Goal: Task Accomplishment & Management: Use online tool/utility

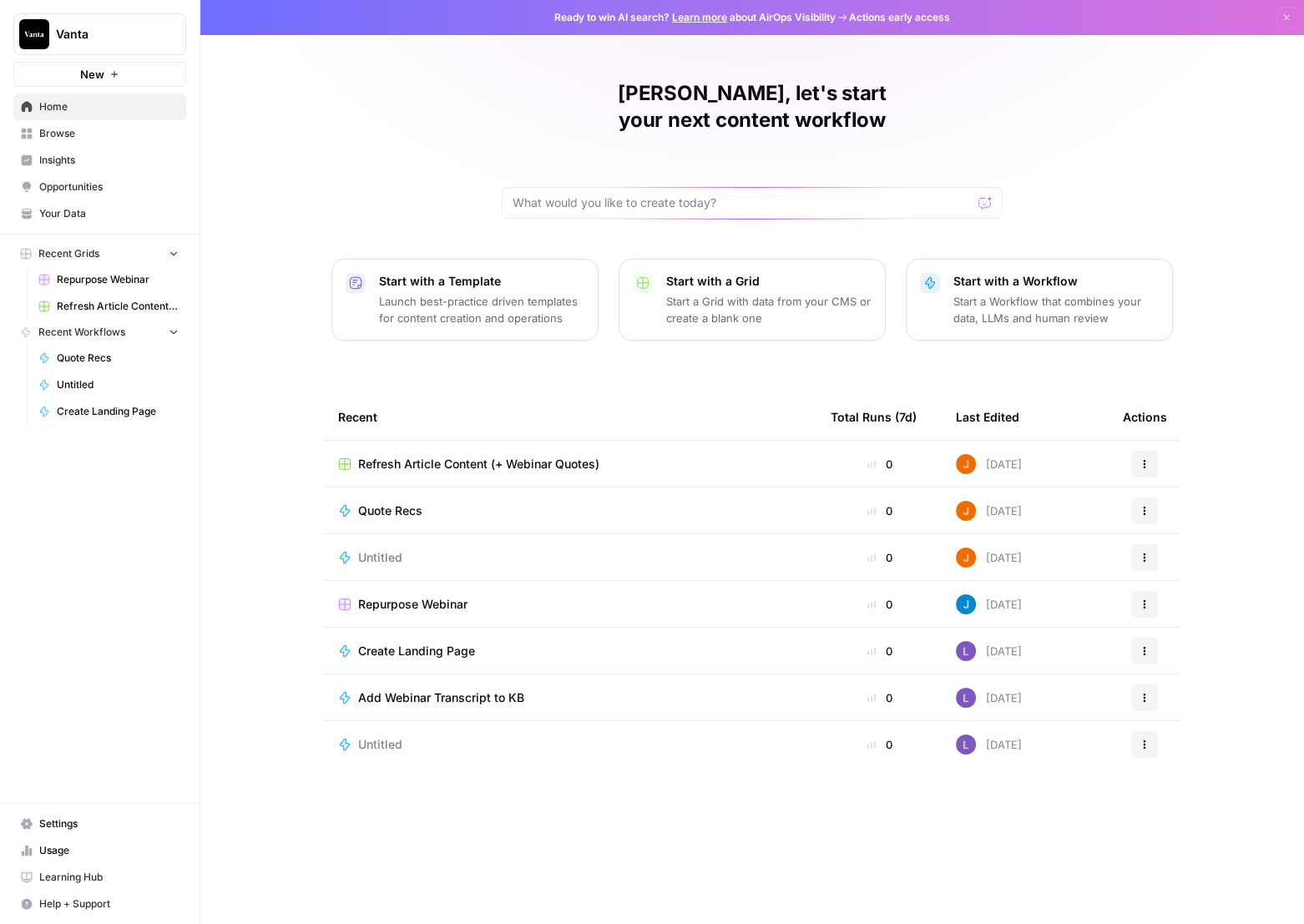
click at [108, 310] on span "Refresh Article Content (+ Webinar Quotes)" at bounding box center [118, 306] width 122 height 15
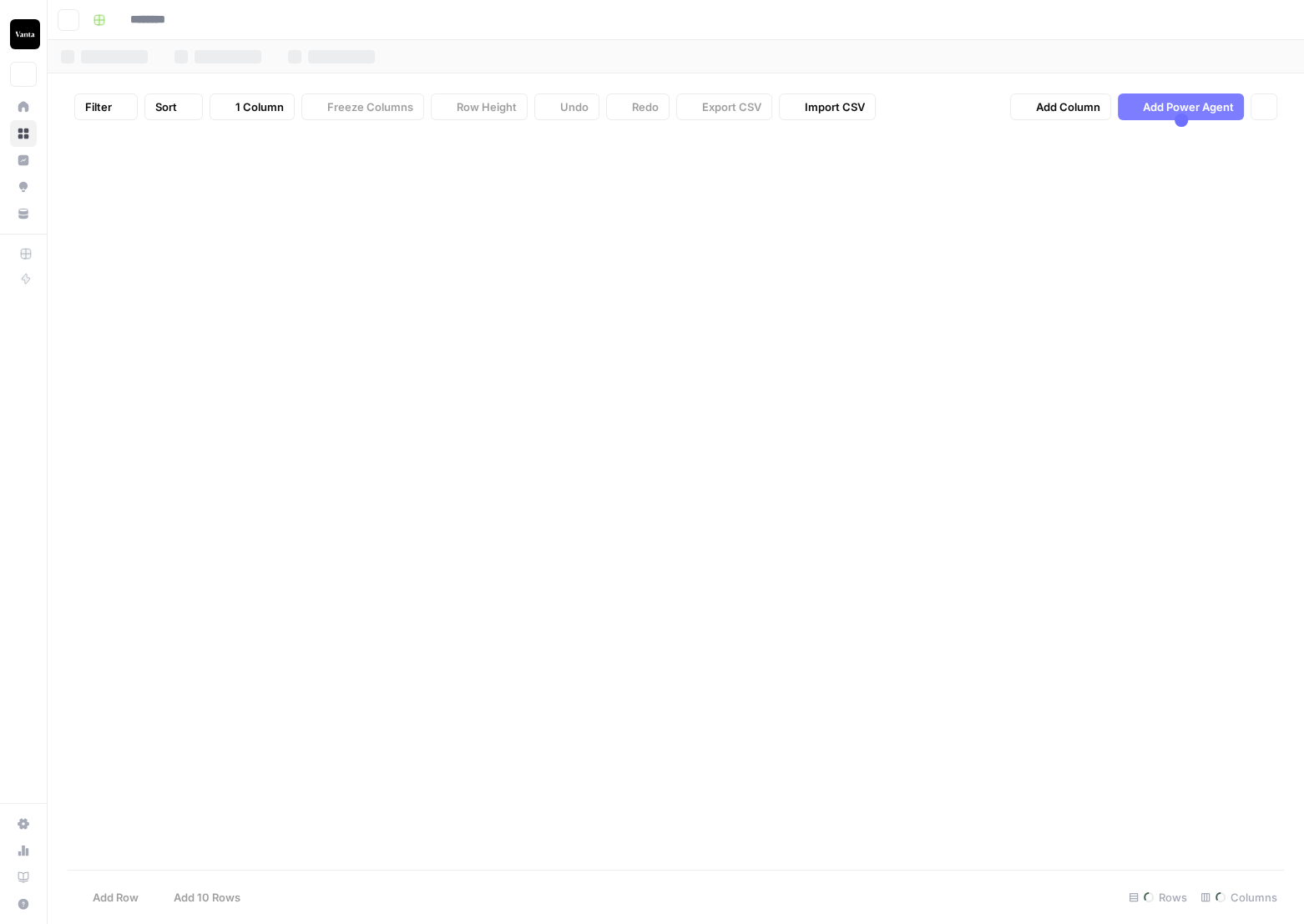
type input "**********"
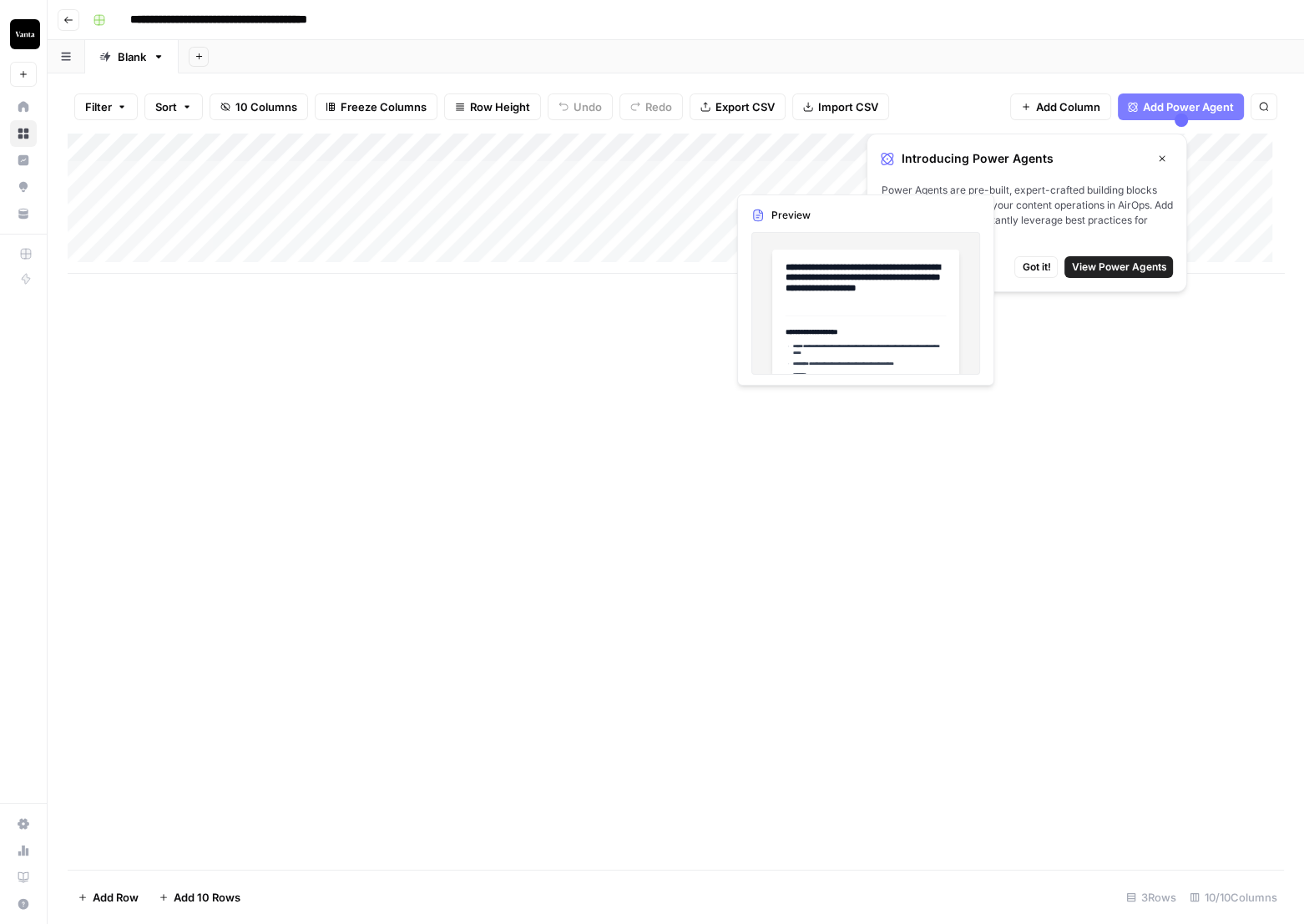
click at [1159, 165] on button "Close" at bounding box center [1161, 158] width 22 height 22
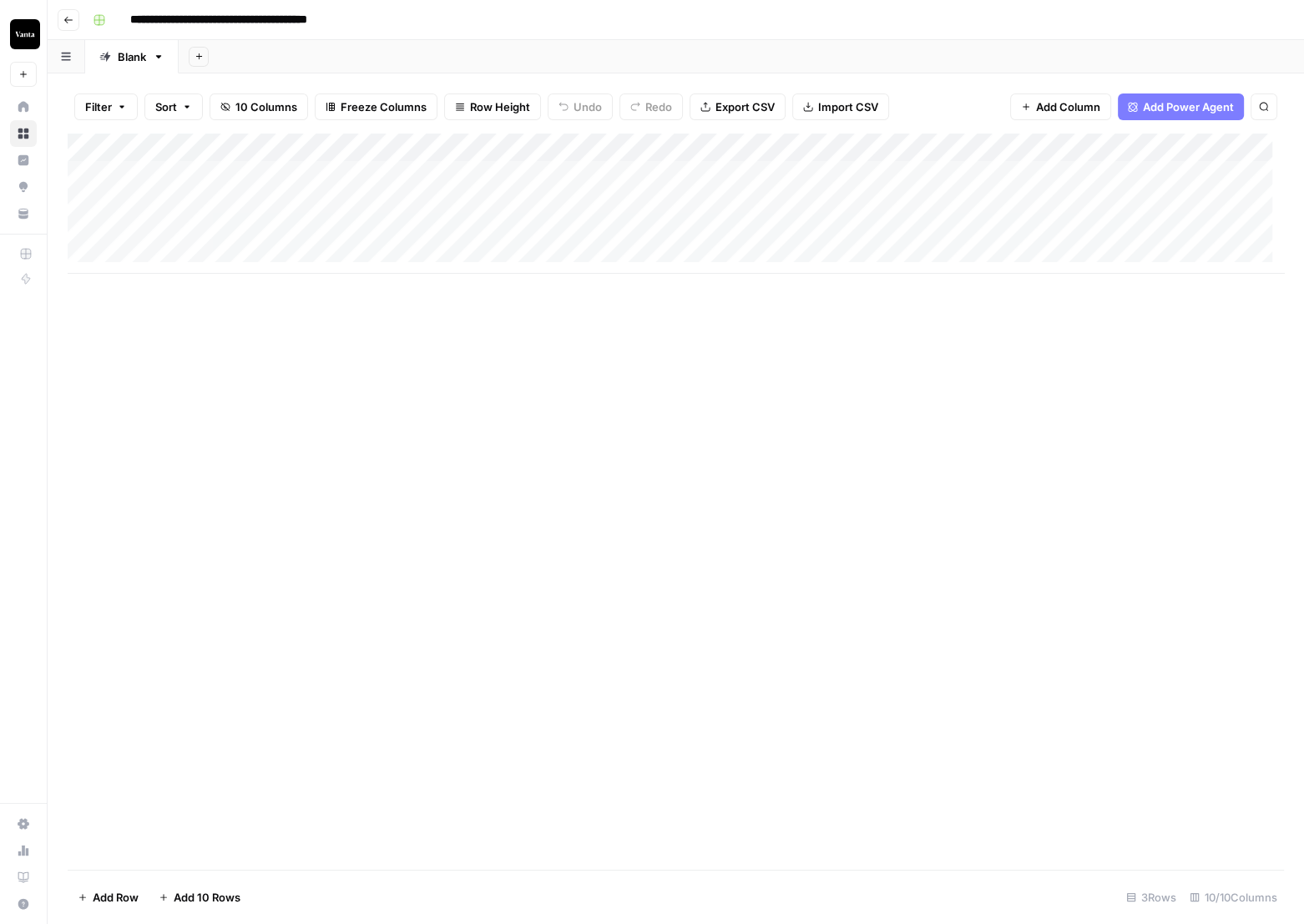
drag, startPoint x: 401, startPoint y: 149, endPoint x: 391, endPoint y: 151, distance: 10.2
click at [391, 151] on div "Add Column" at bounding box center [676, 203] width 1216 height 140
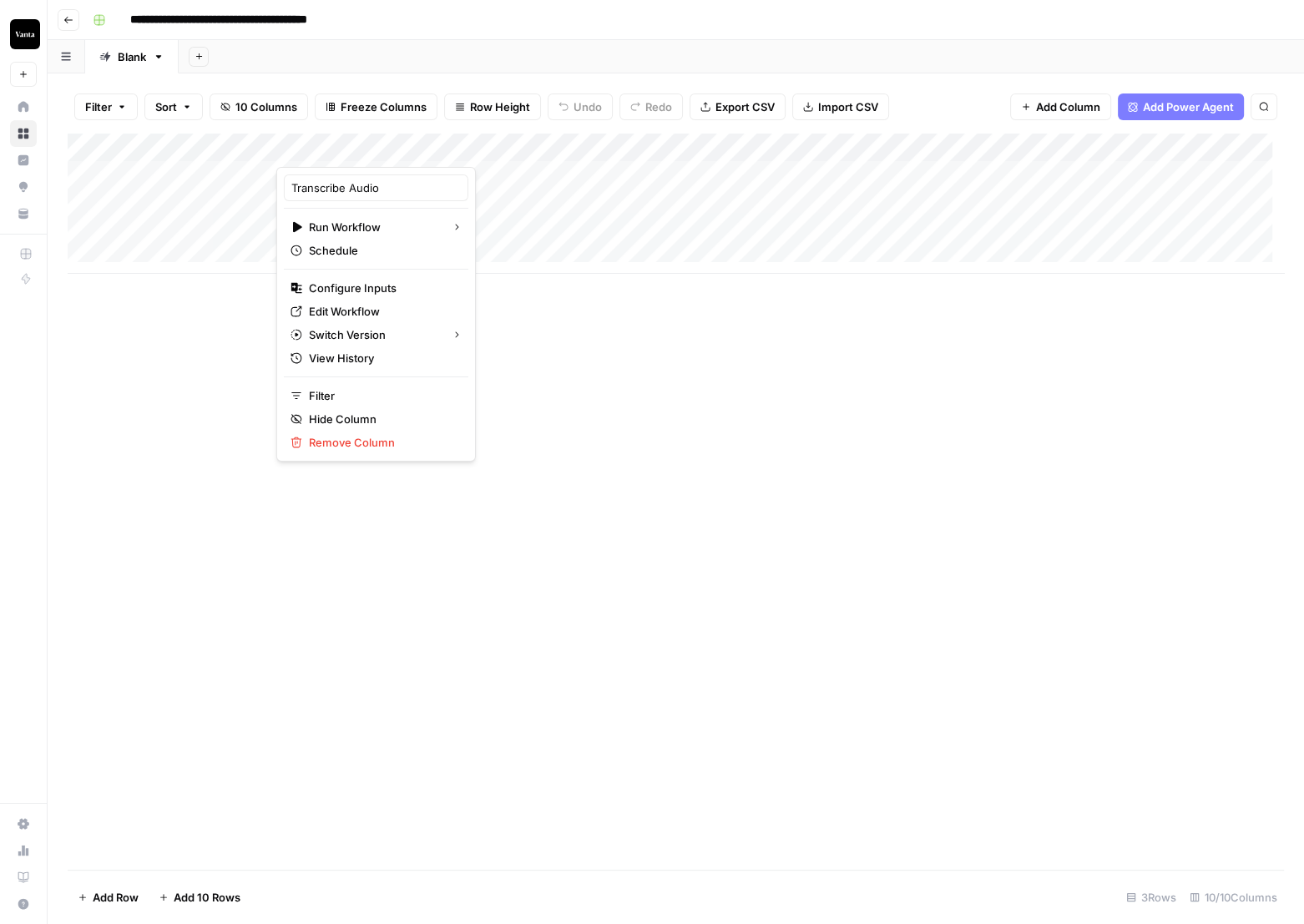
click at [388, 151] on div at bounding box center [351, 150] width 151 height 33
click at [370, 315] on span "Edit Workflow" at bounding box center [382, 311] width 146 height 17
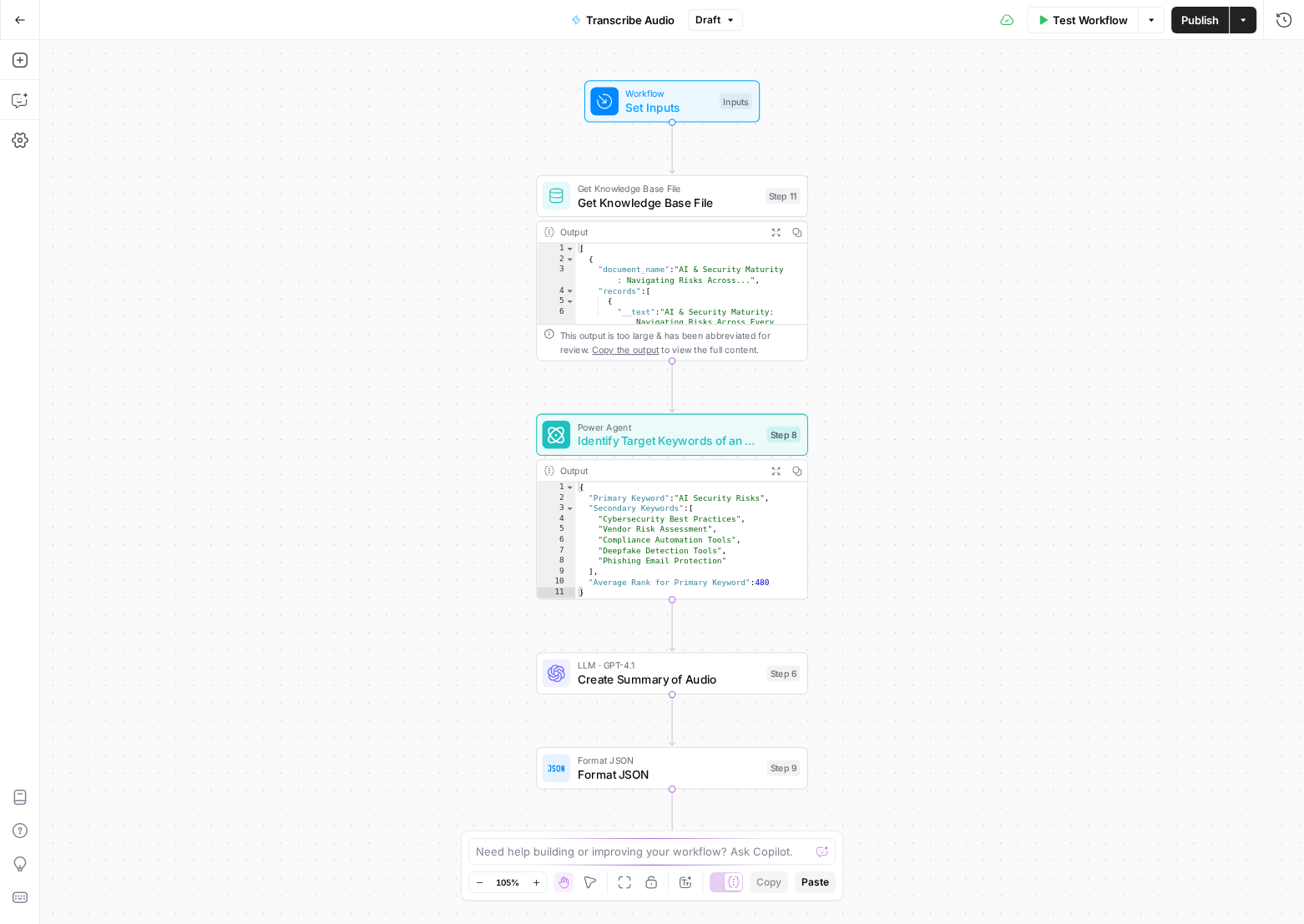
click at [30, 64] on button "Add Steps" at bounding box center [20, 60] width 27 height 27
click at [15, 65] on icon "button" at bounding box center [19, 59] width 17 height 17
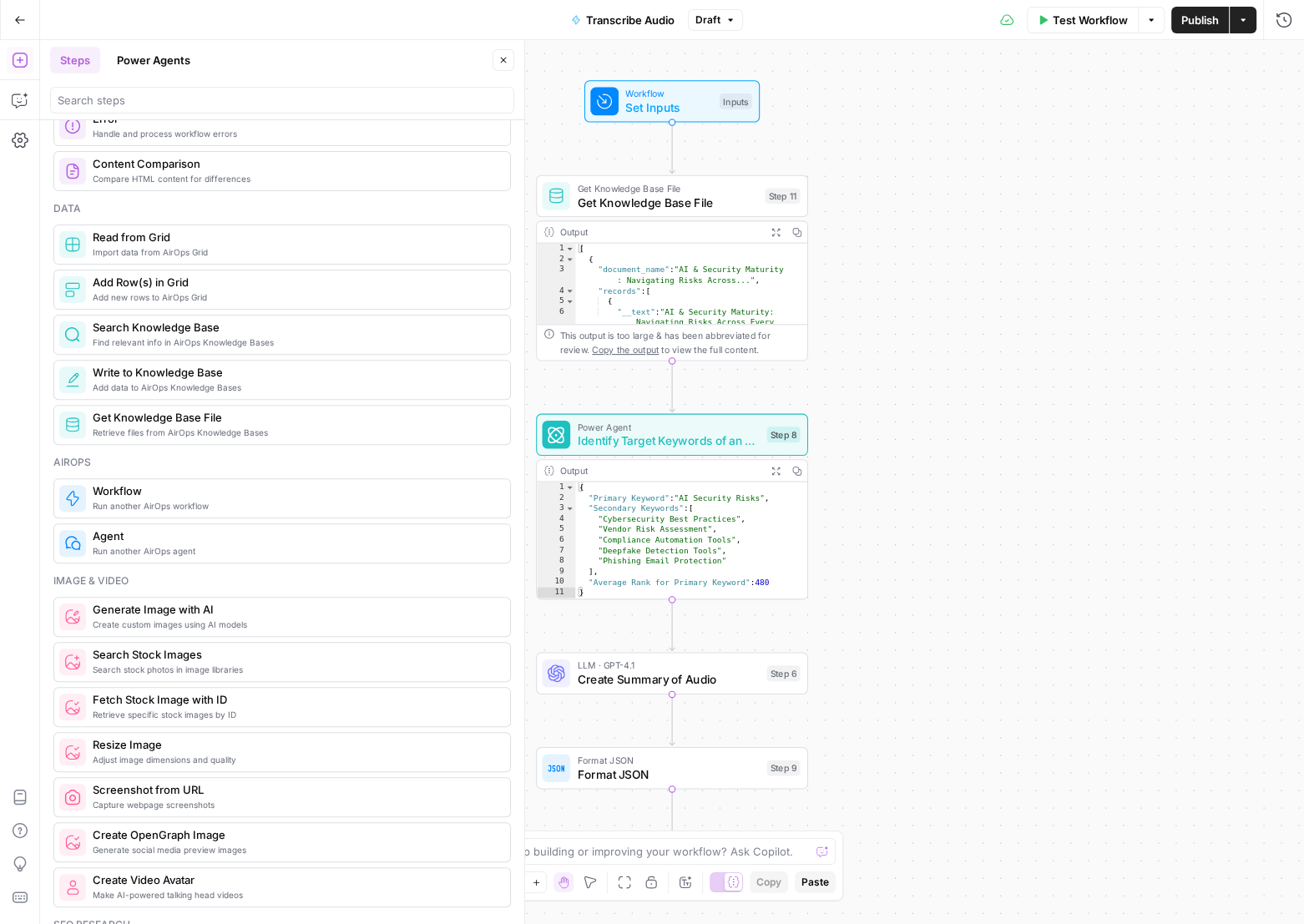
scroll to position [747, 0]
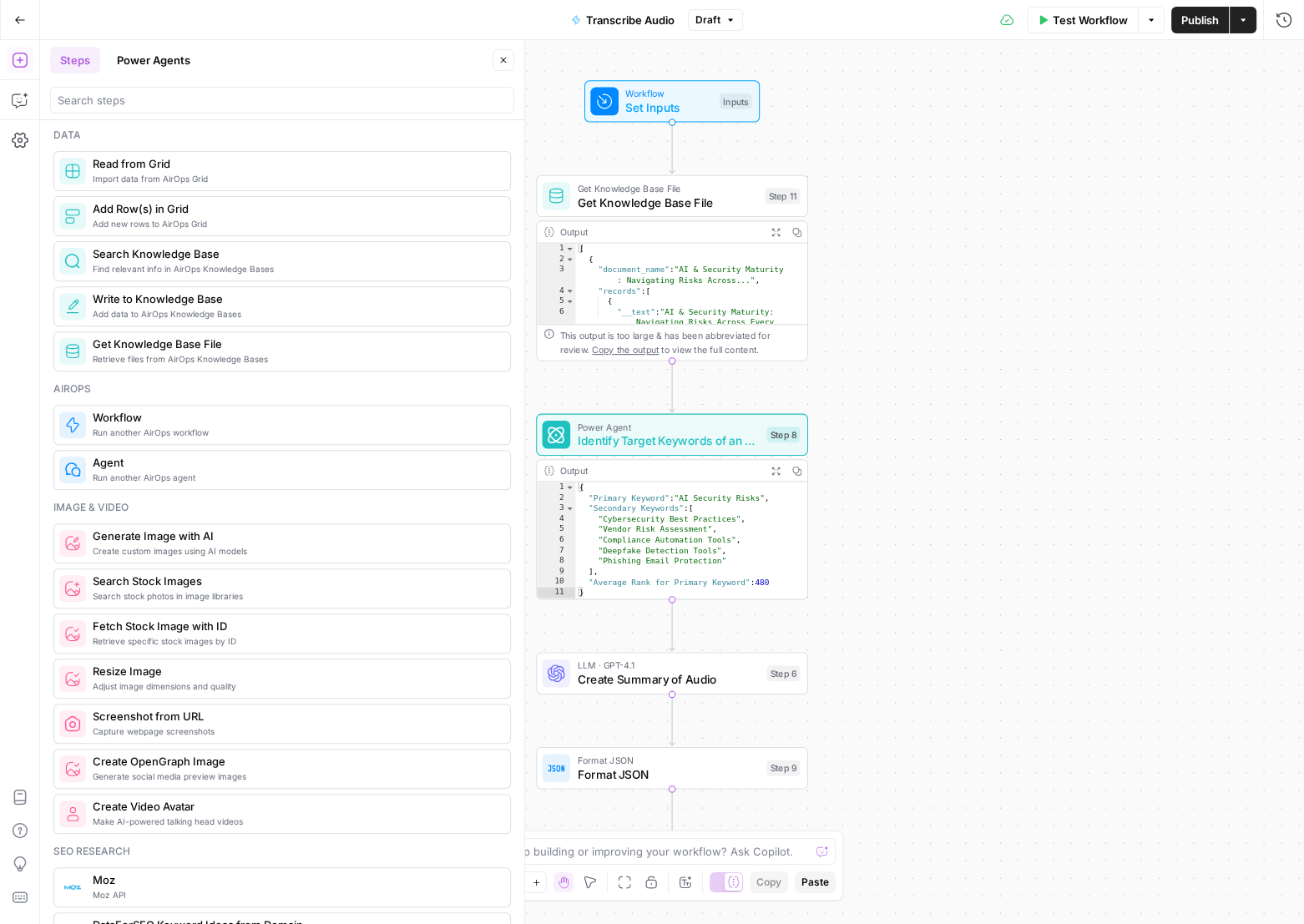
click at [24, 22] on icon "button" at bounding box center [19, 19] width 11 height 11
